Goal: Information Seeking & Learning: Learn about a topic

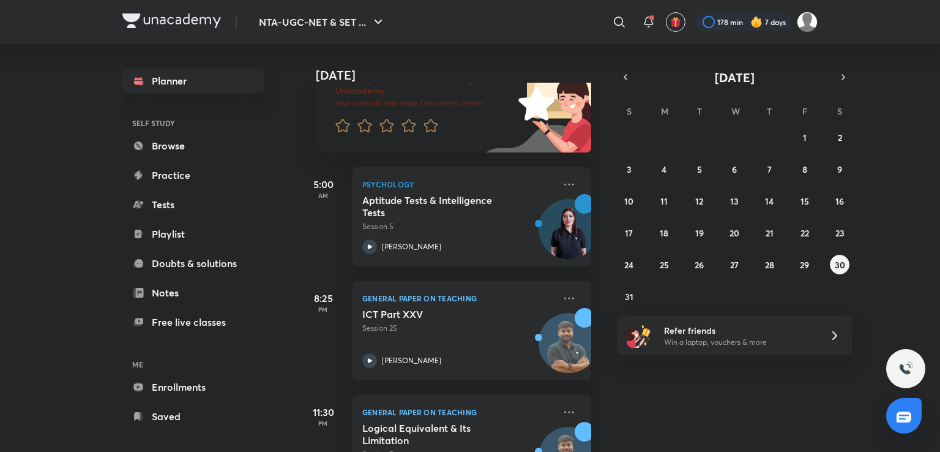
scroll to position [100, 0]
click at [629, 295] on abbr "31" at bounding box center [629, 297] width 9 height 12
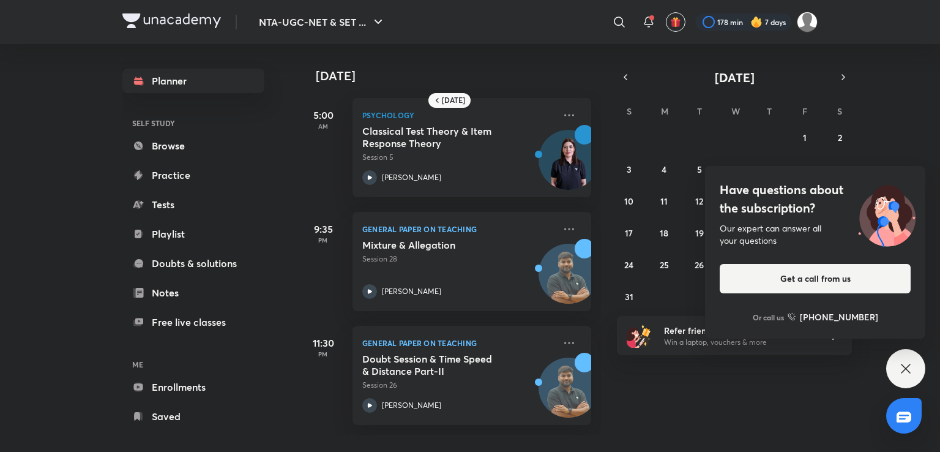
click at [908, 378] on div "Have questions about the subscription? Our expert can answer all your questions…" at bounding box center [905, 368] width 39 height 39
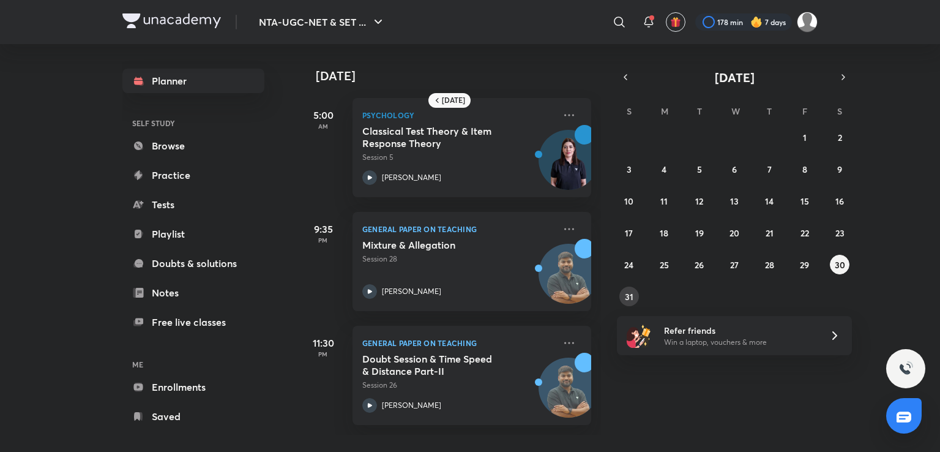
click at [634, 293] on button "31" at bounding box center [629, 296] width 20 height 20
click at [837, 340] on icon at bounding box center [835, 335] width 15 height 15
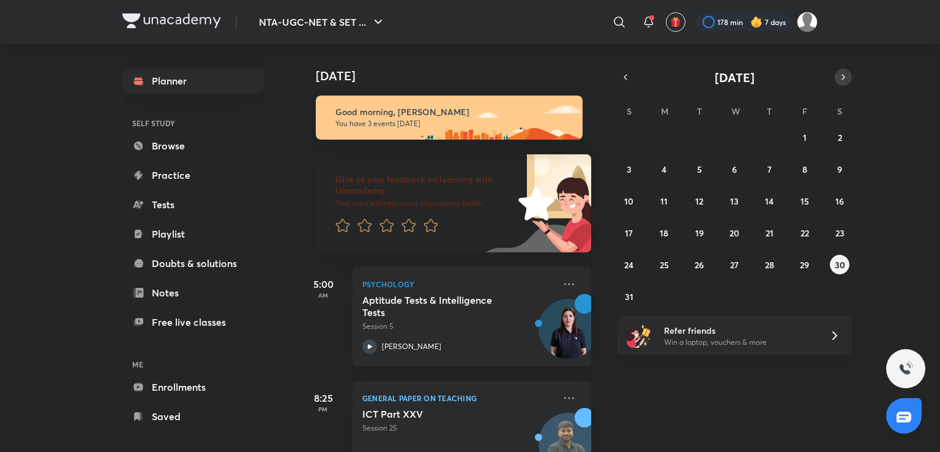
click at [847, 73] on icon "button" at bounding box center [844, 77] width 10 height 11
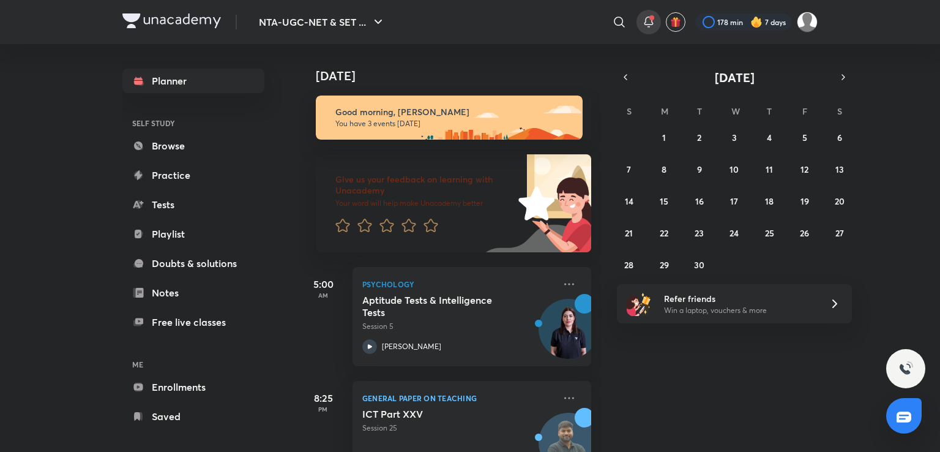
click at [649, 19] on span at bounding box center [651, 17] width 5 height 5
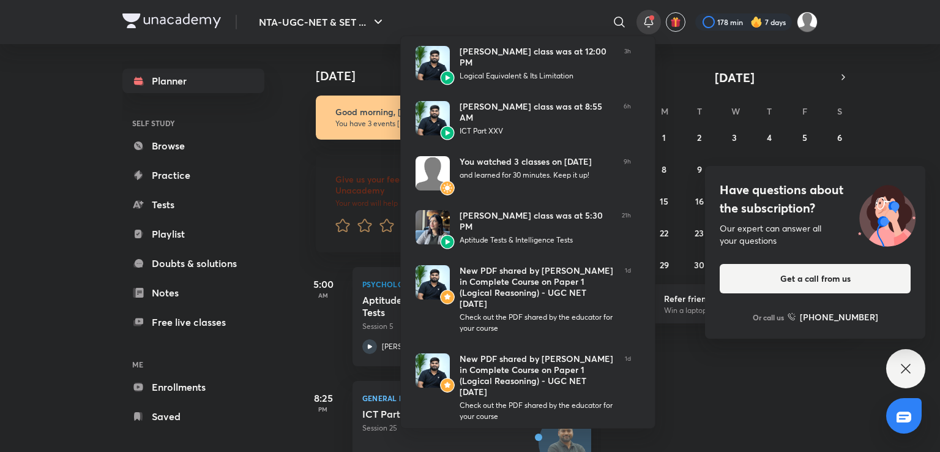
click at [247, 162] on div at bounding box center [470, 226] width 940 height 452
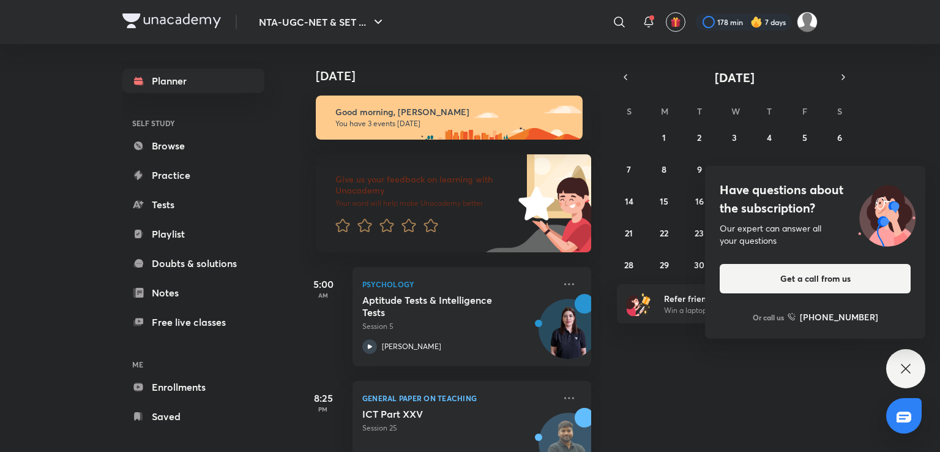
click at [899, 370] on icon at bounding box center [906, 368] width 15 height 15
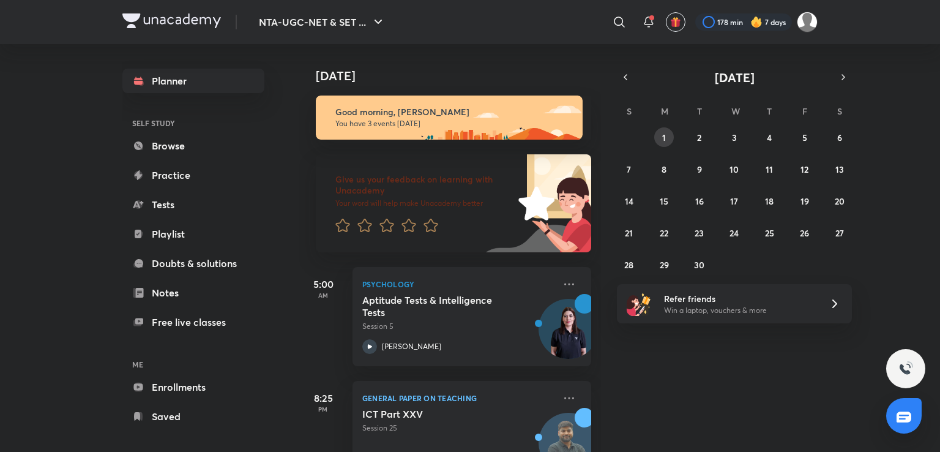
click at [666, 140] on button "1" at bounding box center [664, 137] width 20 height 20
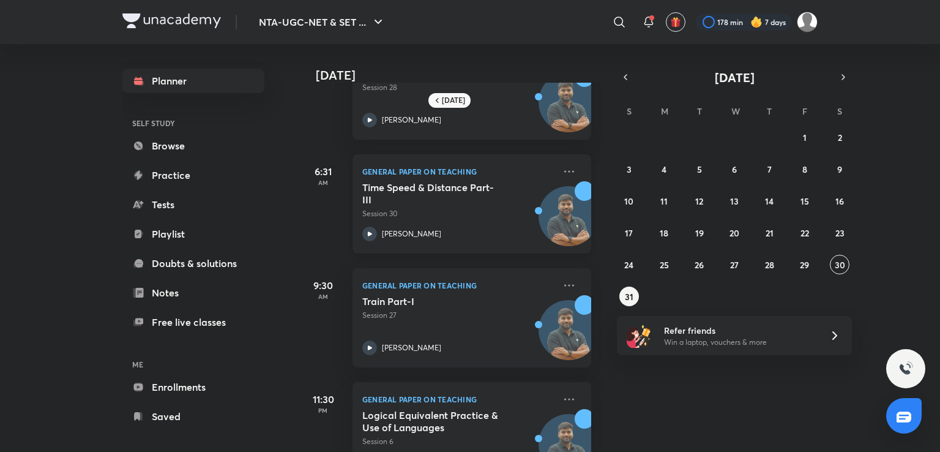
scroll to position [106, 0]
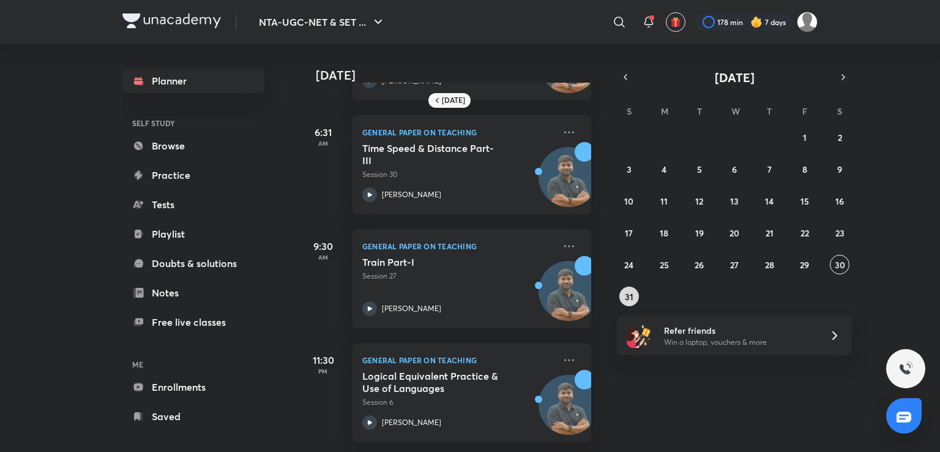
click at [628, 297] on abbr "31" at bounding box center [629, 297] width 9 height 12
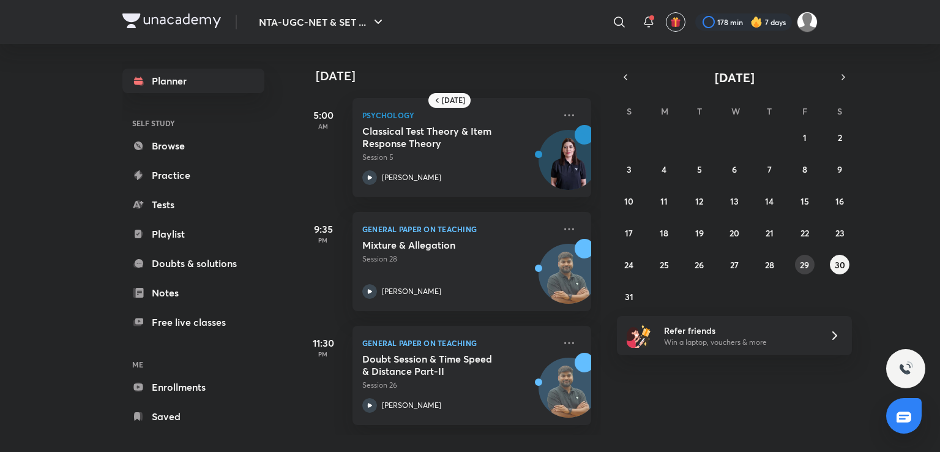
click at [806, 267] on abbr "29" at bounding box center [804, 265] width 9 height 12
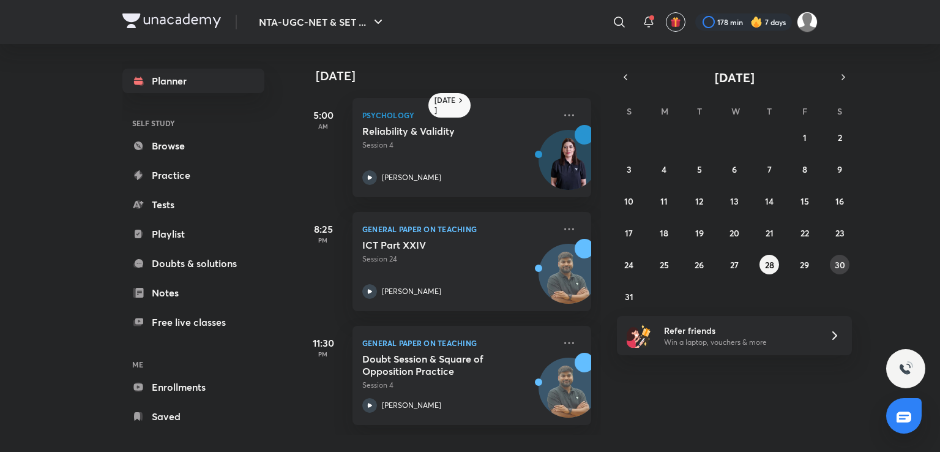
click at [847, 261] on button "30" at bounding box center [840, 265] width 20 height 20
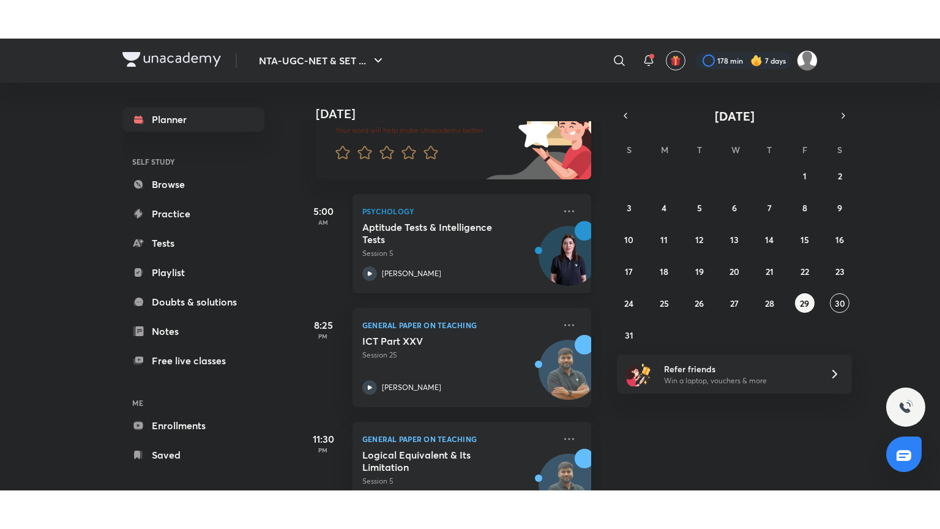
scroll to position [112, 0]
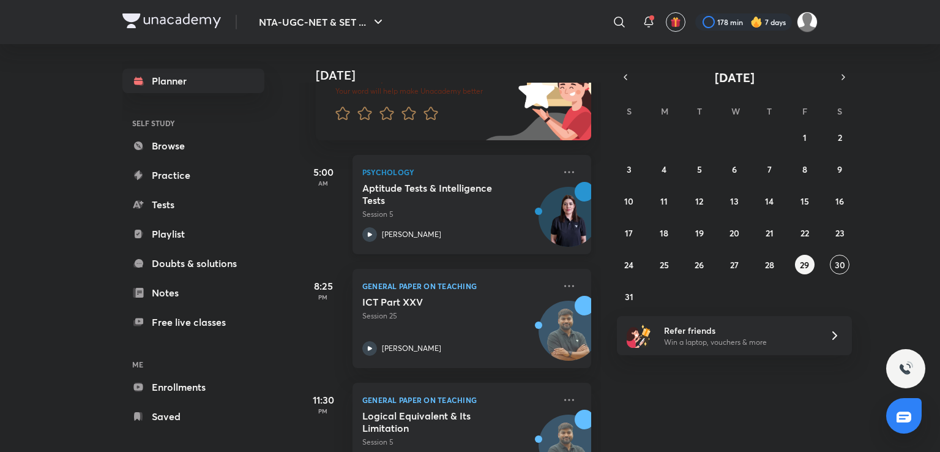
click at [466, 212] on p "Session 5" at bounding box center [458, 214] width 192 height 11
